Goal: Find specific page/section: Find specific page/section

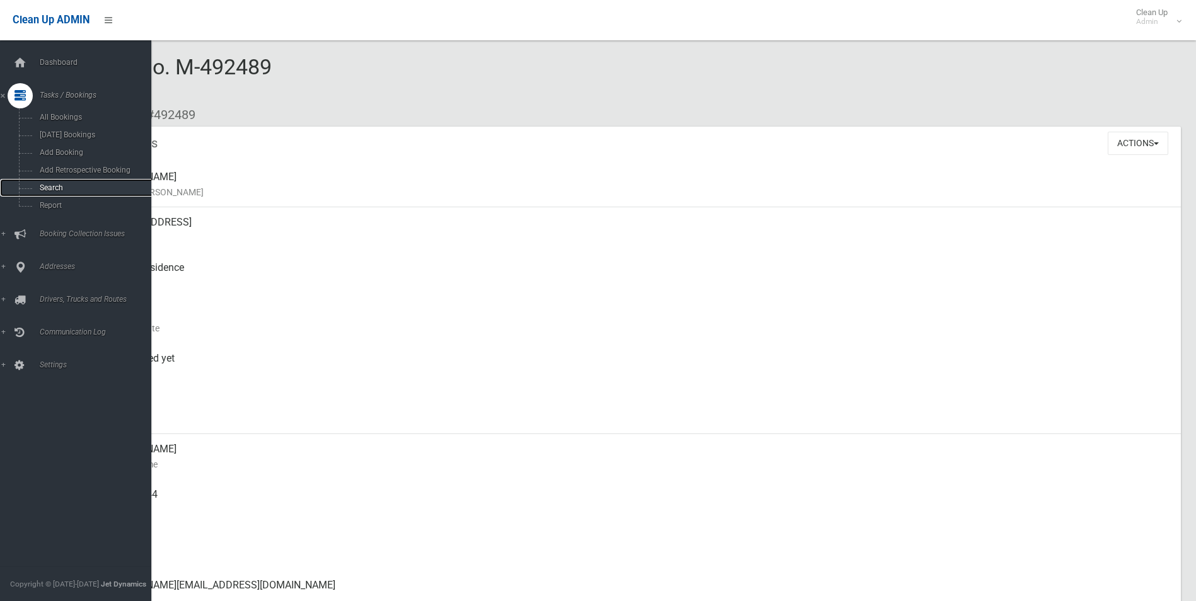
click at [44, 187] on span "Search" at bounding box center [93, 187] width 114 height 9
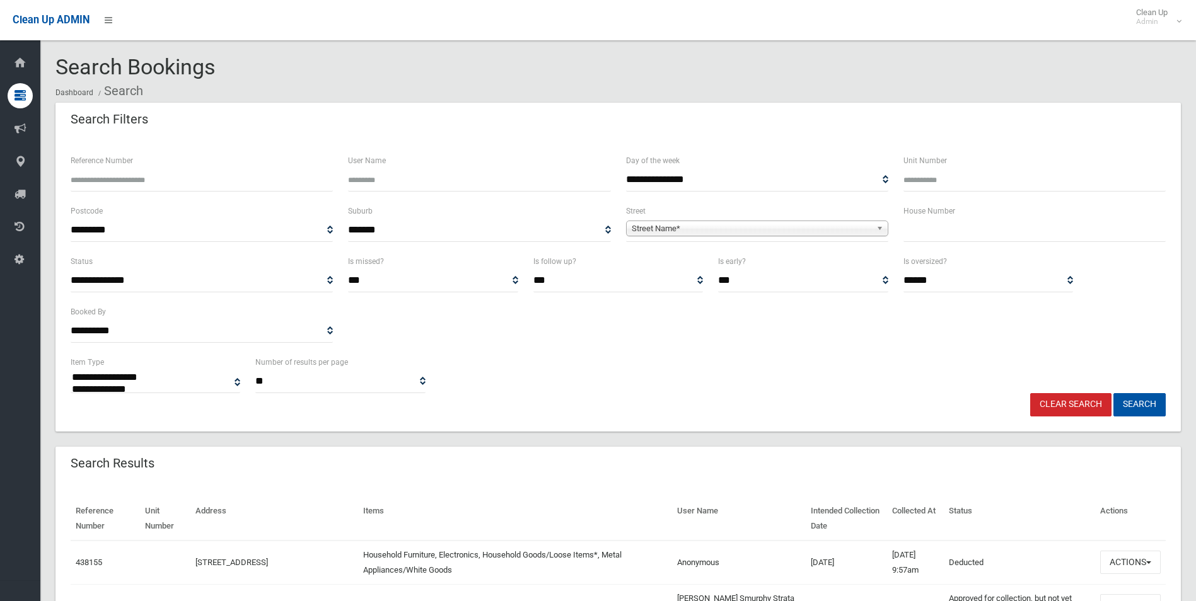
select select
click at [924, 230] on input "text" at bounding box center [1034, 230] width 262 height 23
type input "*"
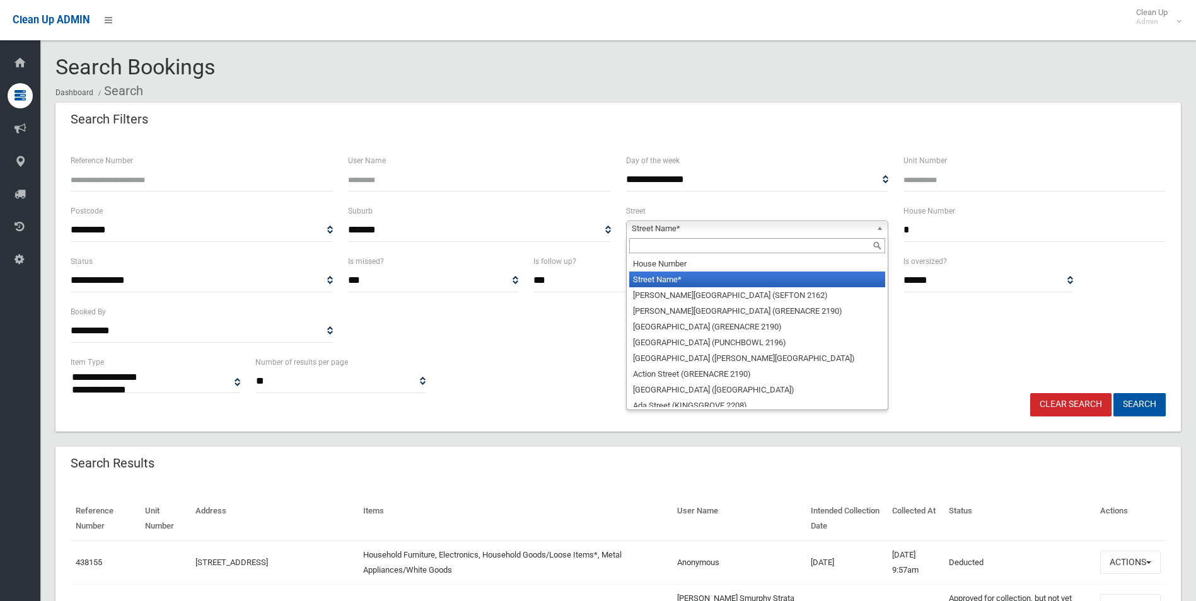
click at [724, 232] on span "Street Name*" at bounding box center [752, 228] width 240 height 15
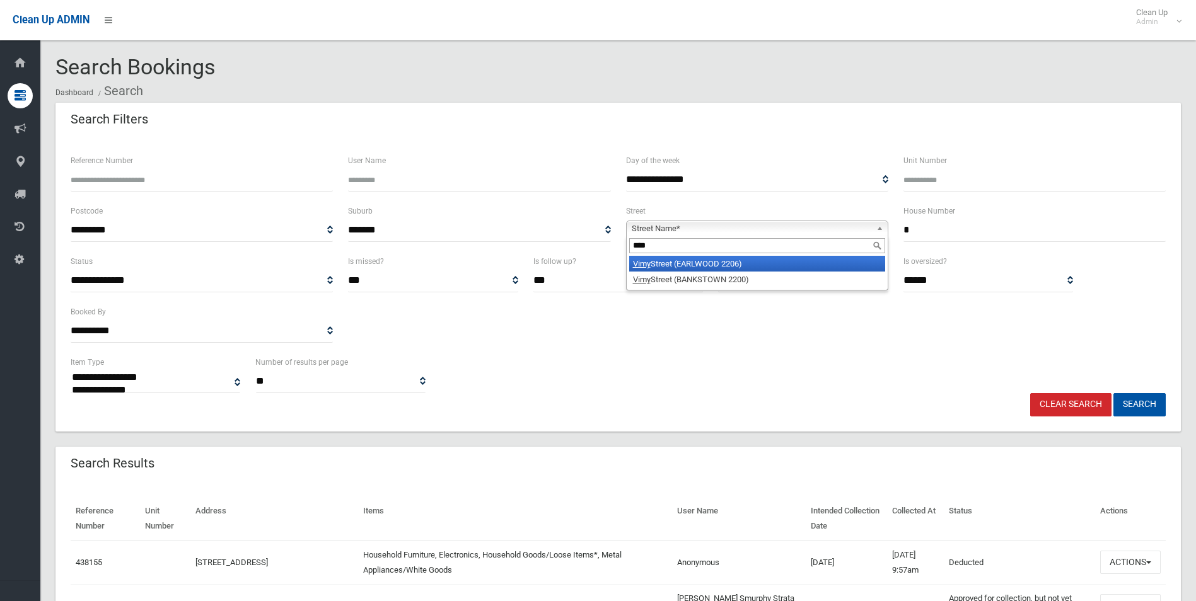
type input "****"
click at [714, 258] on li "Vimy Street (EARLWOOD 2206)" at bounding box center [757, 264] width 256 height 16
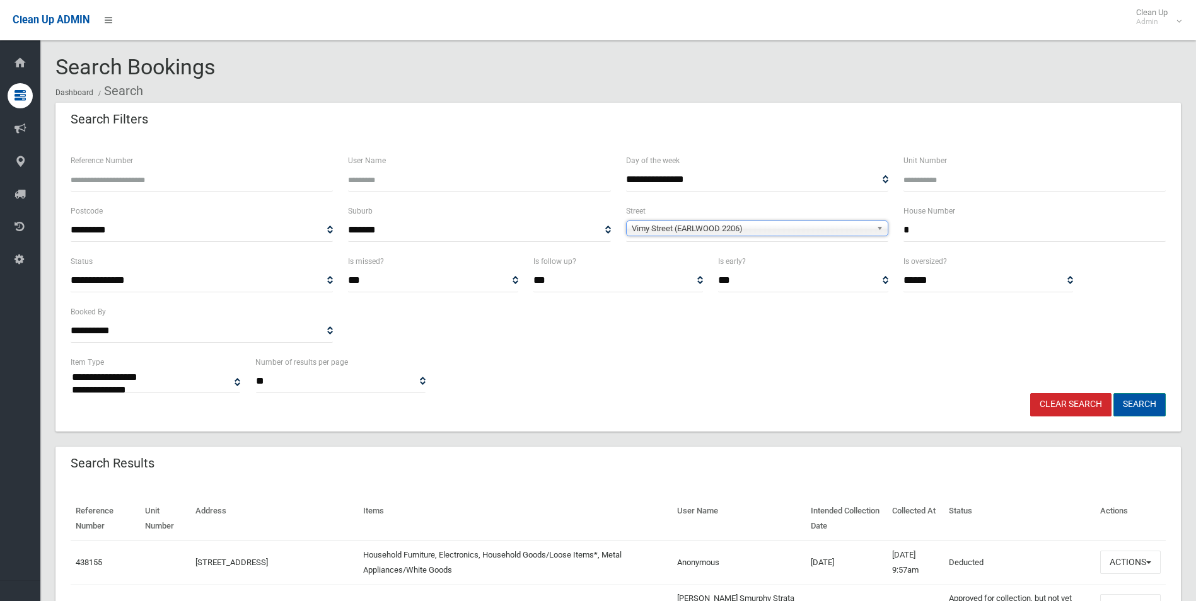
click at [1136, 393] on button "Search" at bounding box center [1139, 404] width 52 height 23
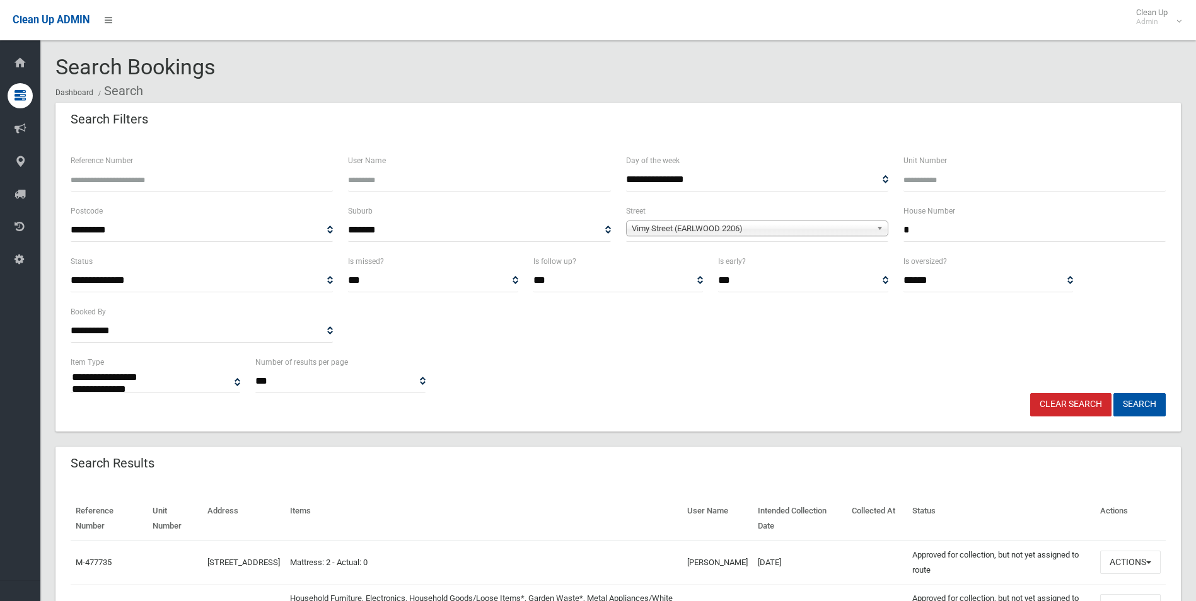
select select
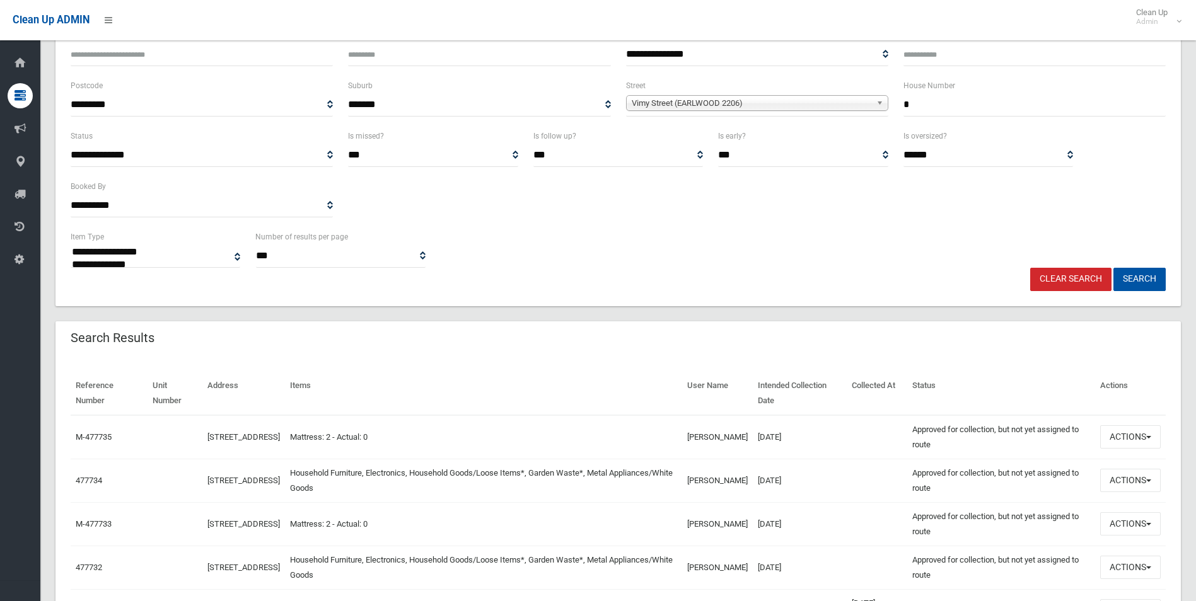
scroll to position [127, 0]
